Goal: Information Seeking & Learning: Understand process/instructions

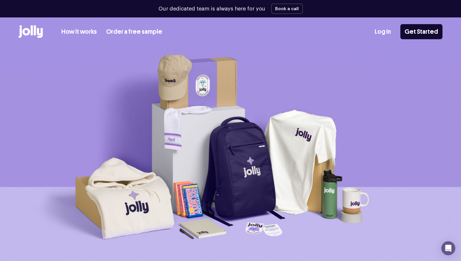
click at [80, 27] on link "How it works" at bounding box center [79, 32] width 36 height 10
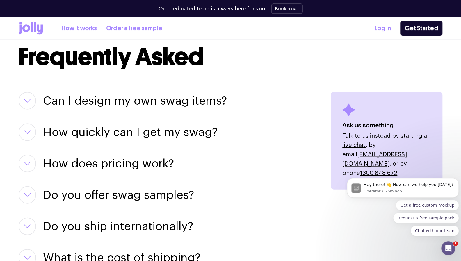
scroll to position [674, 0]
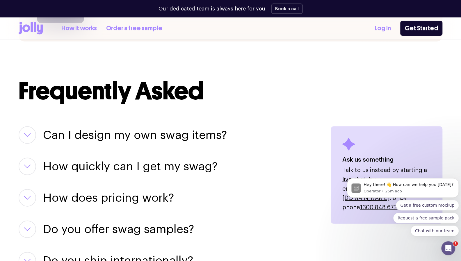
click at [24, 133] on icon "button" at bounding box center [27, 135] width 7 height 4
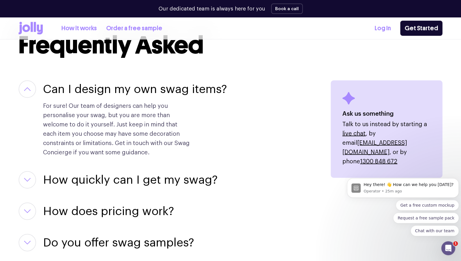
scroll to position [721, 0]
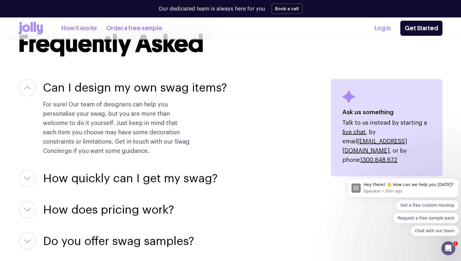
click at [28, 173] on button "button" at bounding box center [27, 178] width 17 height 17
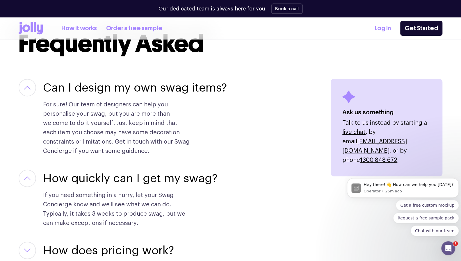
scroll to position [792, 0]
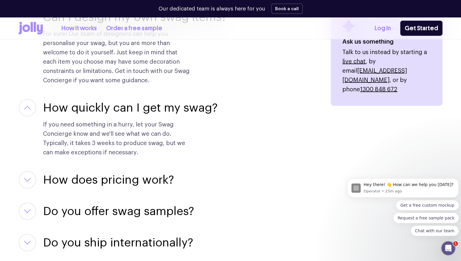
click at [30, 173] on button "button" at bounding box center [27, 179] width 17 height 17
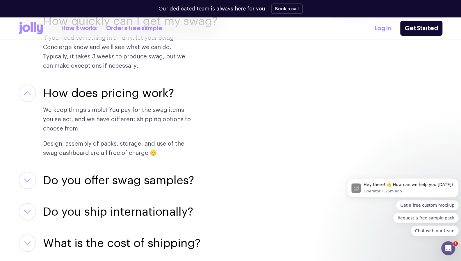
click at [27, 177] on button "button" at bounding box center [27, 180] width 17 height 17
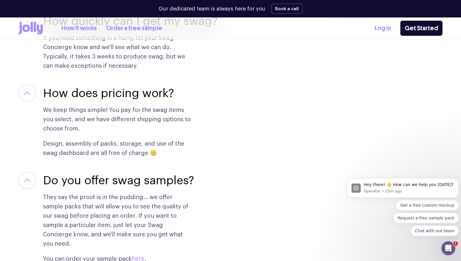
scroll to position [989, 0]
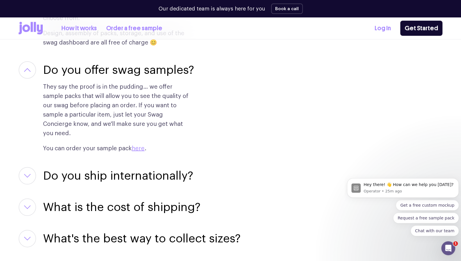
click at [29, 174] on icon "button" at bounding box center [27, 176] width 7 height 4
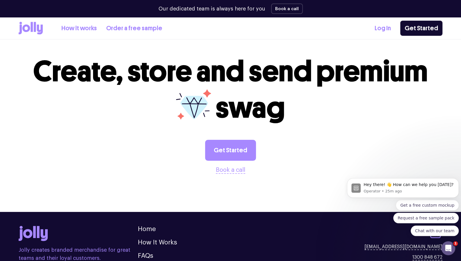
scroll to position [1395, 0]
